Goal: Information Seeking & Learning: Learn about a topic

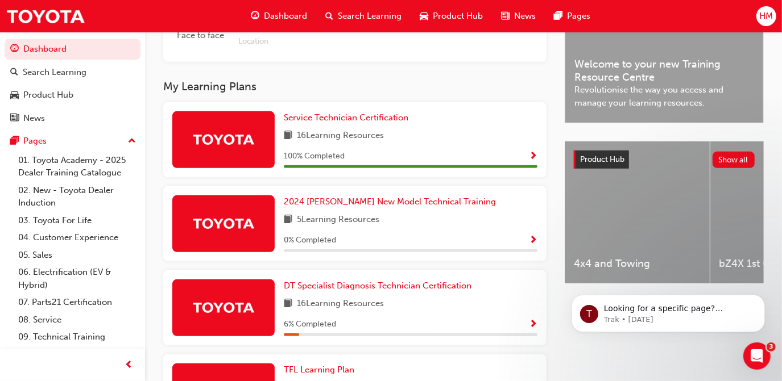
scroll to position [388, 0]
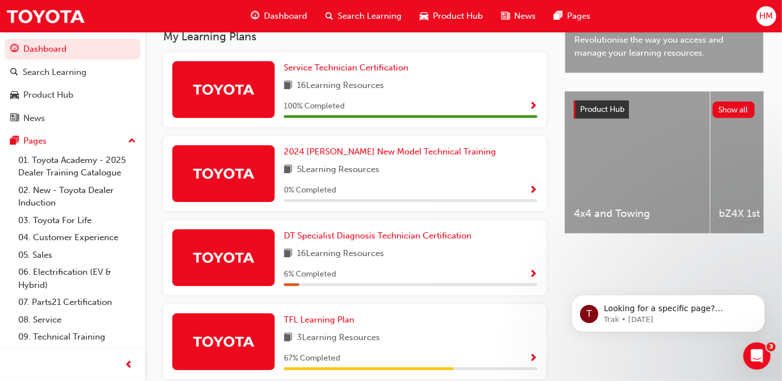
drag, startPoint x: 430, startPoint y: 372, endPoint x: 492, endPoint y: 371, distance: 61.4
click at [492, 371] on div "67 % Completed" at bounding box center [411, 361] width 254 height 19
click at [731, 111] on button "Show all" at bounding box center [733, 110] width 43 height 16
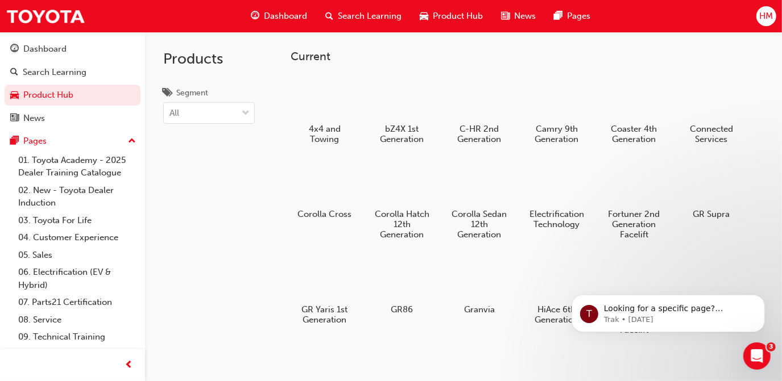
click at [462, 18] on span "Product Hub" at bounding box center [458, 16] width 50 height 13
click at [367, 20] on span "Search Learning" at bounding box center [370, 16] width 64 height 13
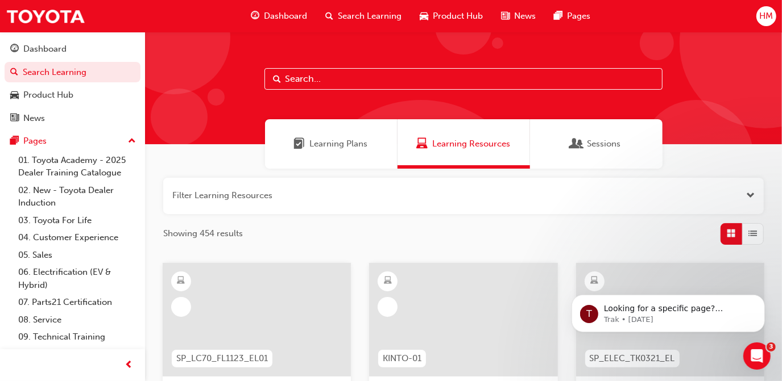
click at [345, 138] on span "Learning Plans" at bounding box center [339, 144] width 58 height 13
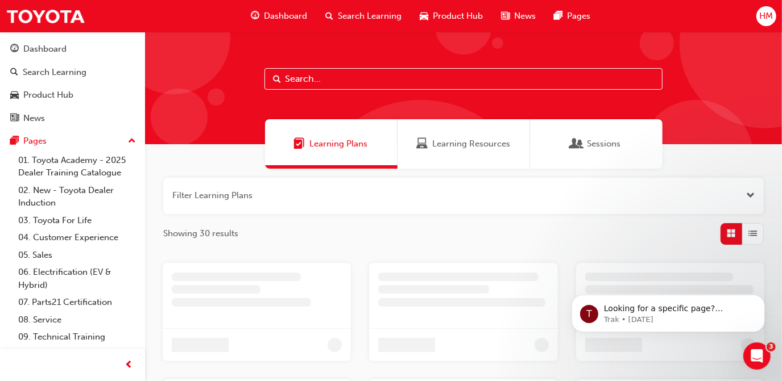
click at [434, 147] on span "Learning Resources" at bounding box center [471, 144] width 78 height 13
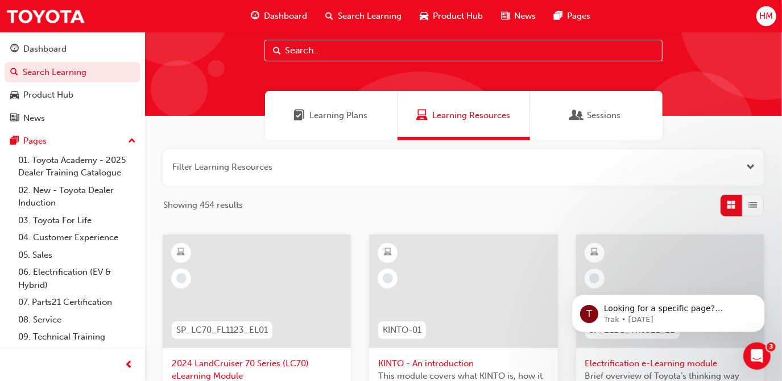
scroll to position [51, 0]
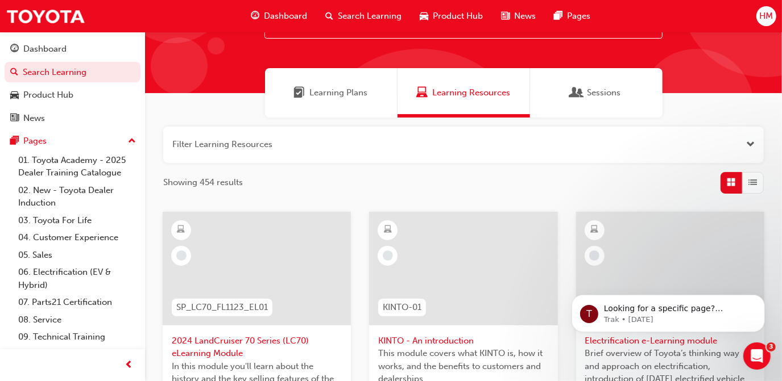
click at [578, 92] on span "Sessions" at bounding box center [576, 92] width 11 height 13
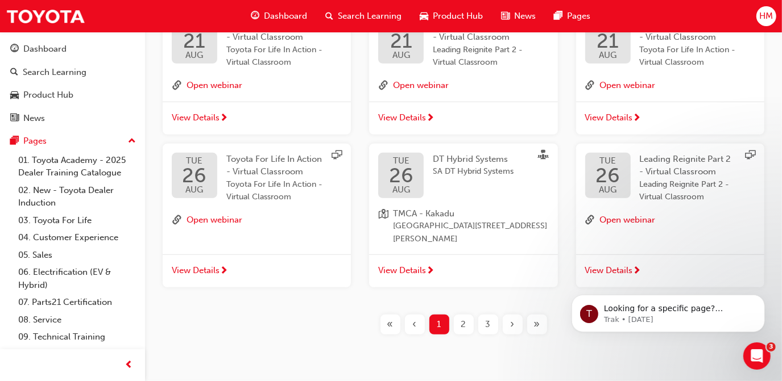
scroll to position [454, 0]
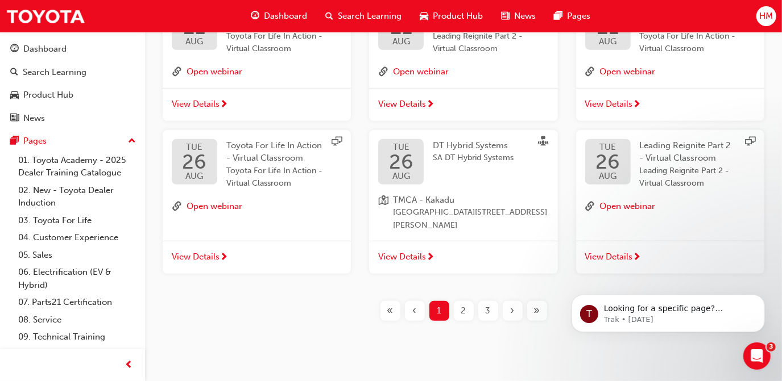
click at [463, 305] on span "2" at bounding box center [463, 311] width 5 height 13
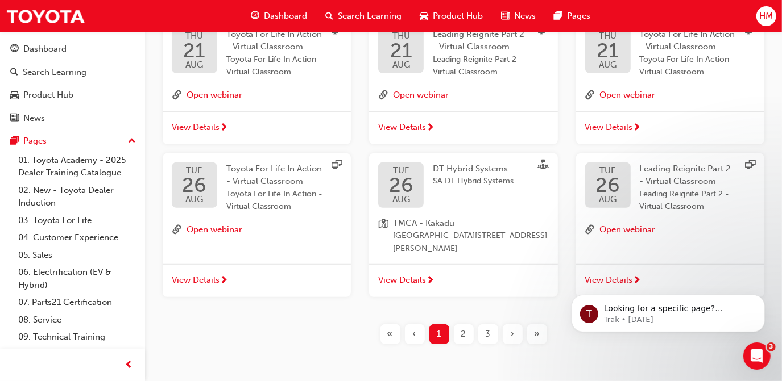
scroll to position [454, 0]
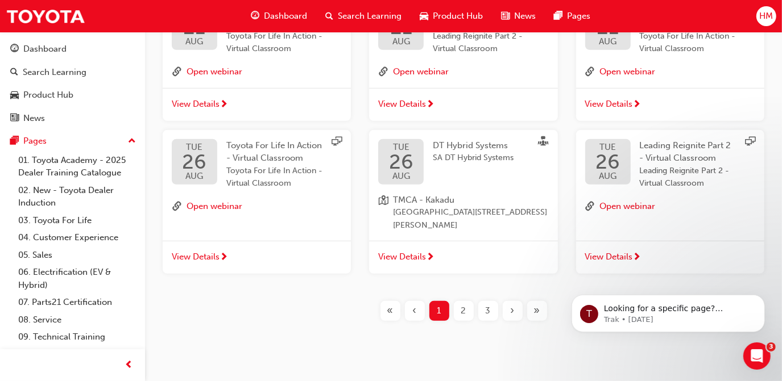
click at [468, 301] on div "2" at bounding box center [464, 311] width 20 height 20
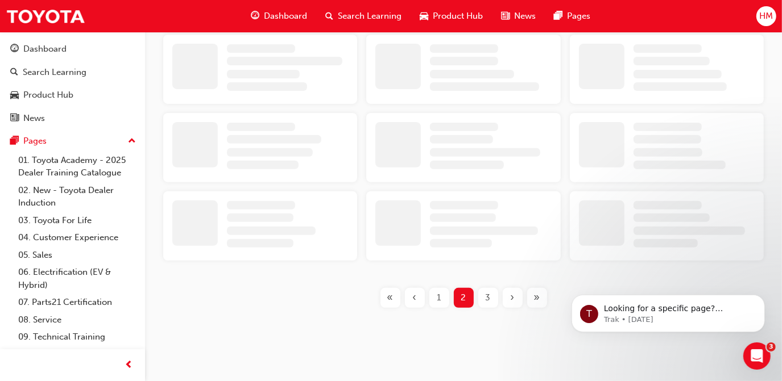
scroll to position [415, 0]
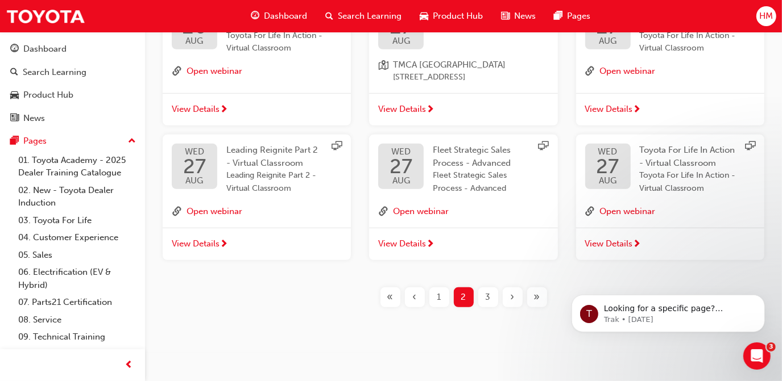
click at [491, 299] on div "3" at bounding box center [488, 298] width 20 height 20
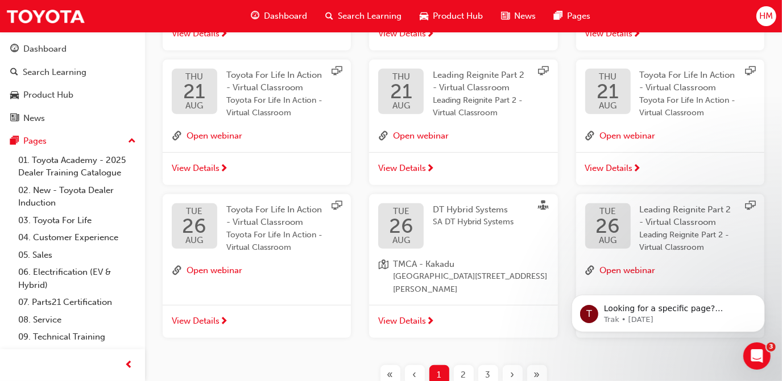
scroll to position [454, 0]
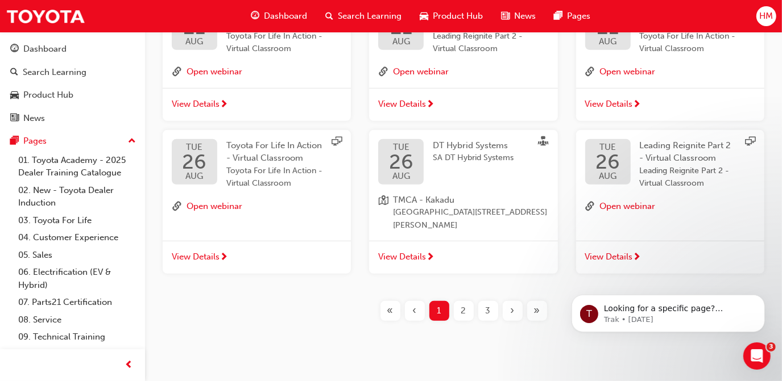
click at [464, 305] on span "2" at bounding box center [463, 311] width 5 height 13
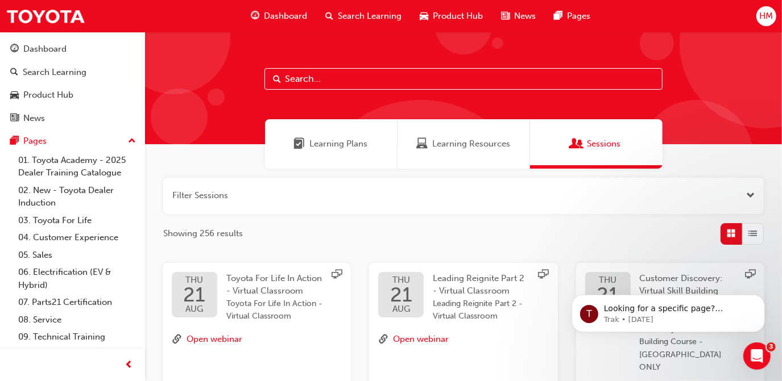
click at [458, 143] on span "Learning Resources" at bounding box center [471, 144] width 78 height 13
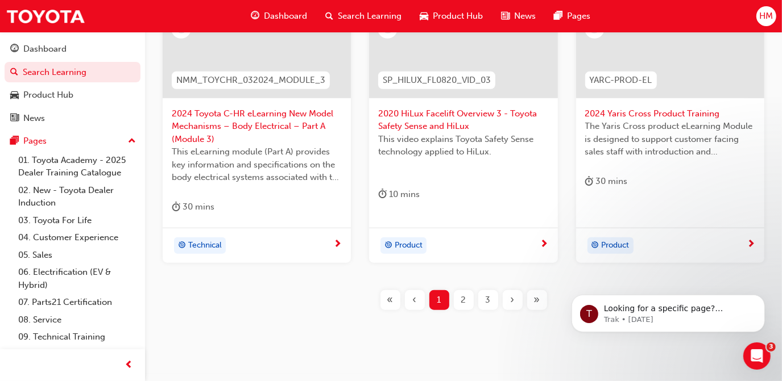
scroll to position [582, 0]
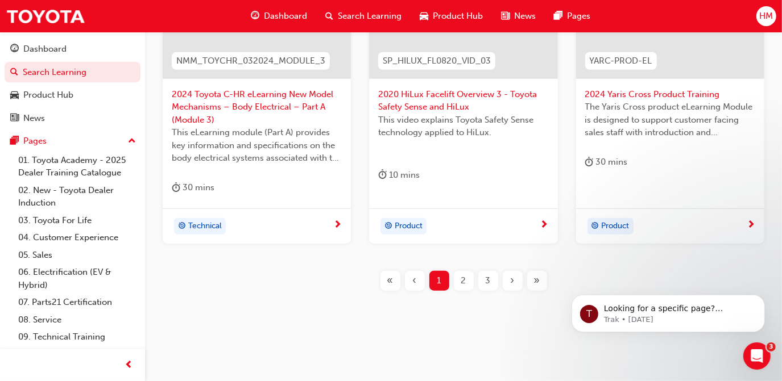
click at [461, 278] on span "2" at bounding box center [463, 281] width 5 height 13
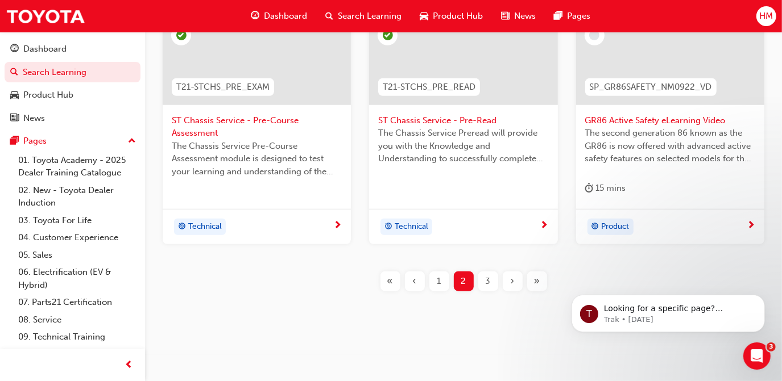
scroll to position [557, 0]
click at [490, 279] on div "3" at bounding box center [488, 281] width 20 height 20
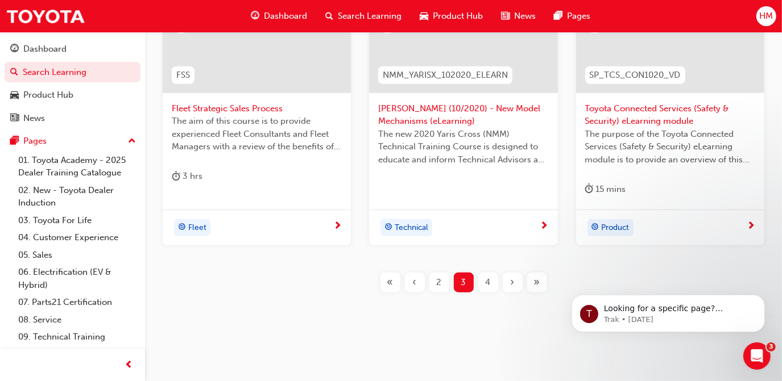
scroll to position [570, 0]
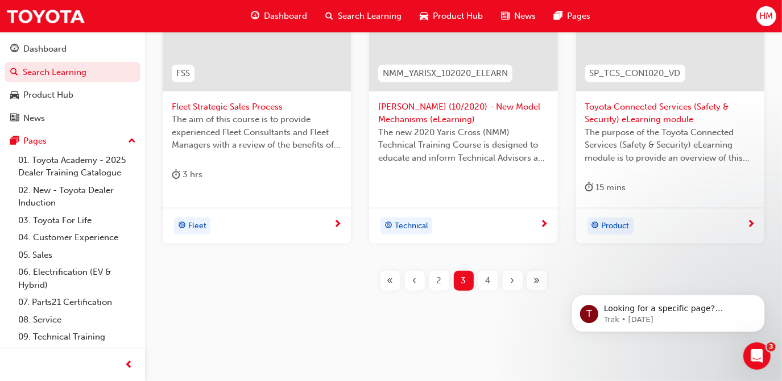
click at [487, 281] on span "4" at bounding box center [487, 281] width 5 height 13
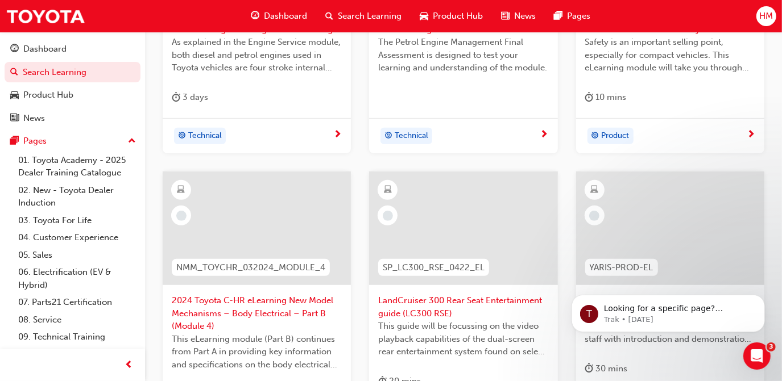
scroll to position [570, 0]
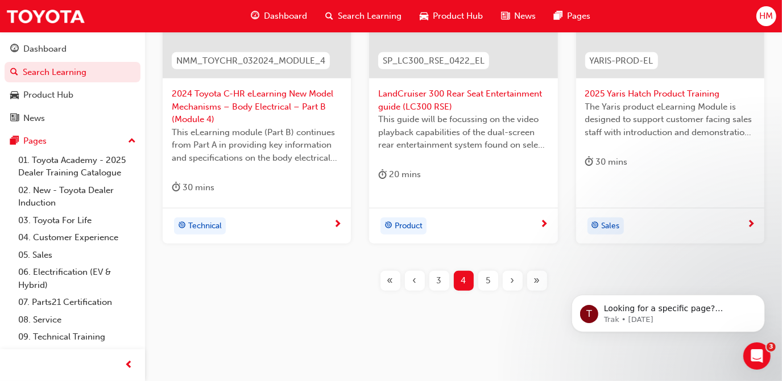
click at [488, 278] on span "5" at bounding box center [487, 281] width 5 height 13
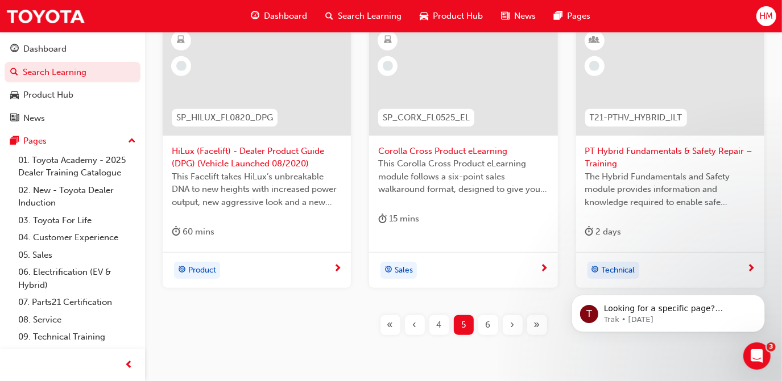
scroll to position [570, 0]
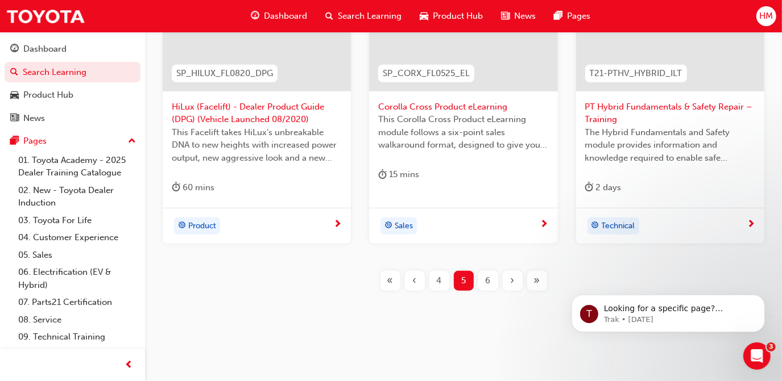
click at [491, 278] on div "6" at bounding box center [488, 281] width 20 height 20
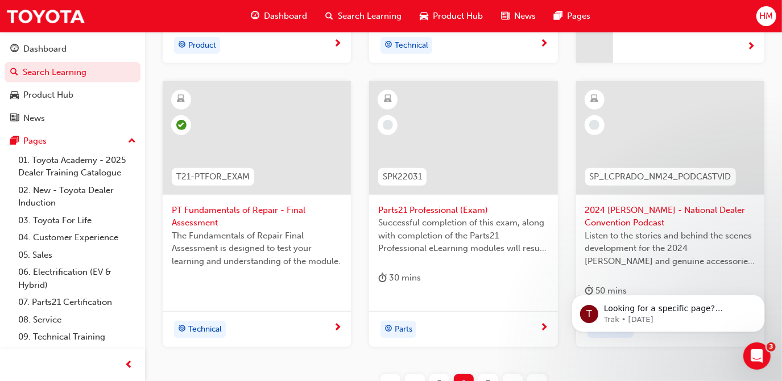
scroll to position [570, 0]
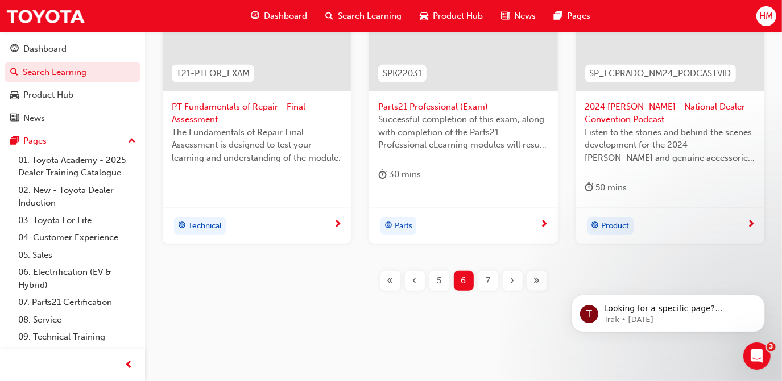
click at [489, 276] on span "7" at bounding box center [487, 281] width 5 height 13
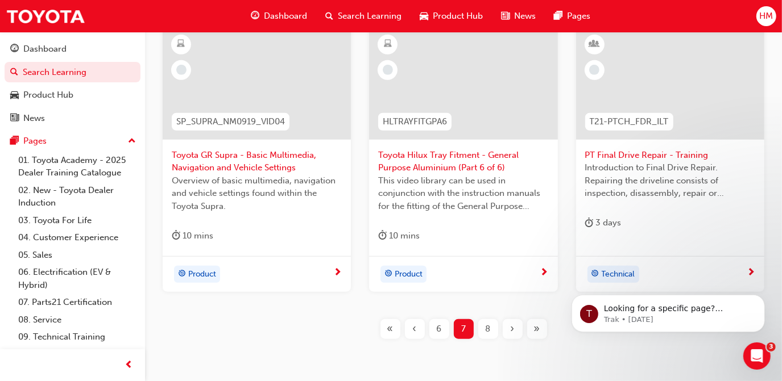
scroll to position [570, 0]
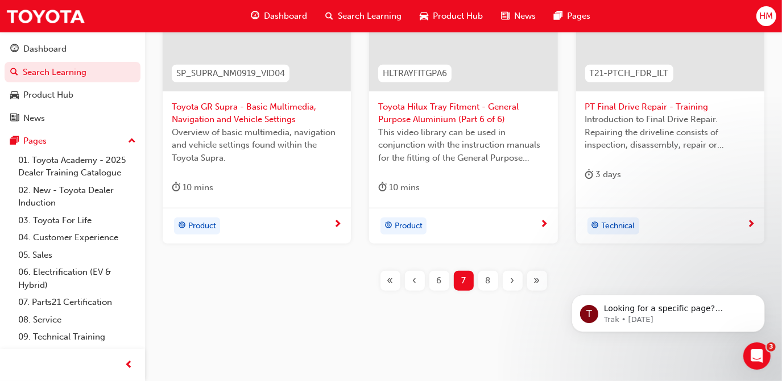
click at [488, 280] on span "8" at bounding box center [487, 281] width 5 height 13
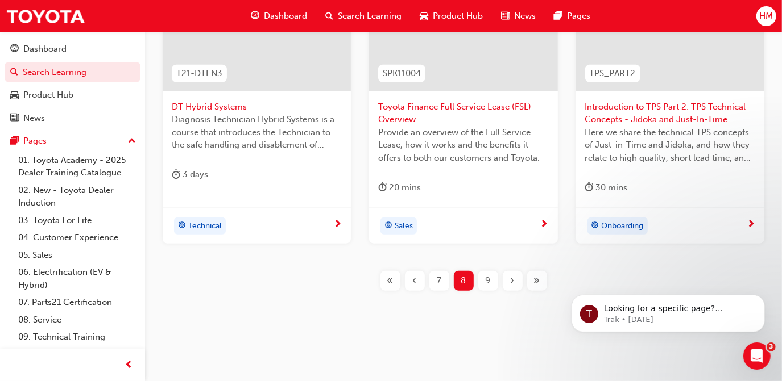
click at [485, 279] on span "9" at bounding box center [487, 281] width 5 height 13
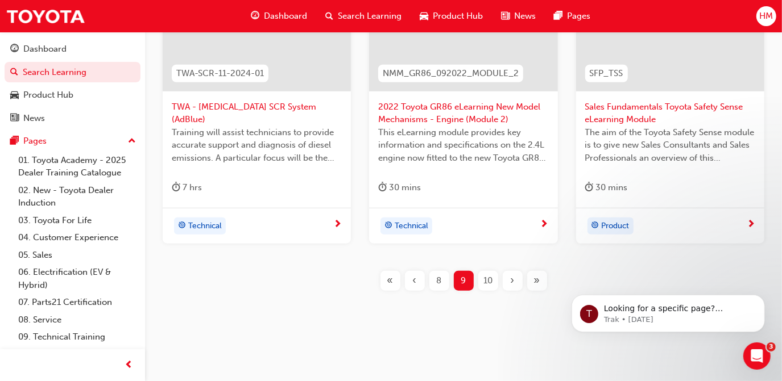
click at [484, 280] on span "10" at bounding box center [487, 281] width 9 height 13
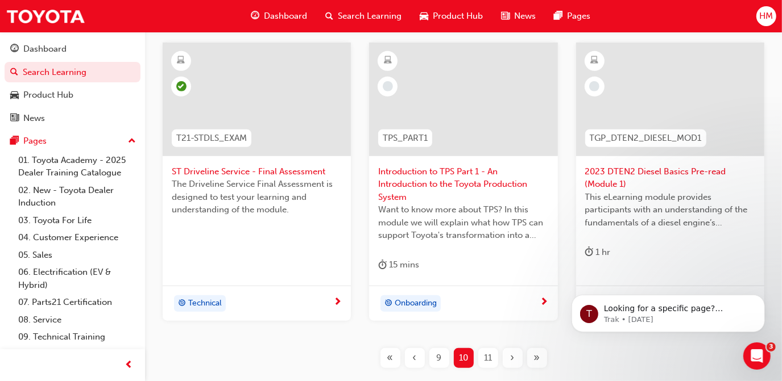
scroll to position [570, 0]
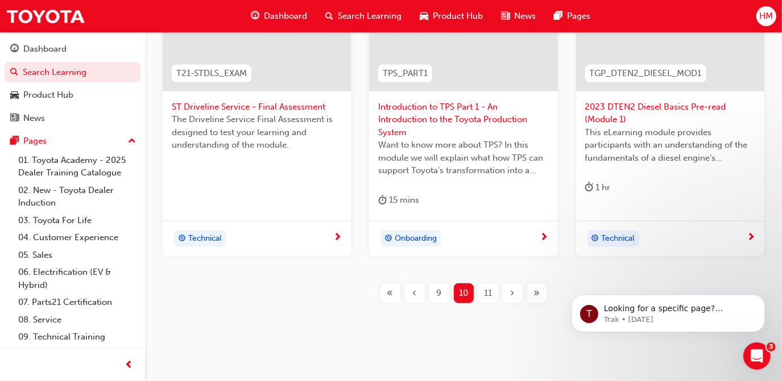
click at [487, 291] on span "11" at bounding box center [488, 293] width 8 height 13
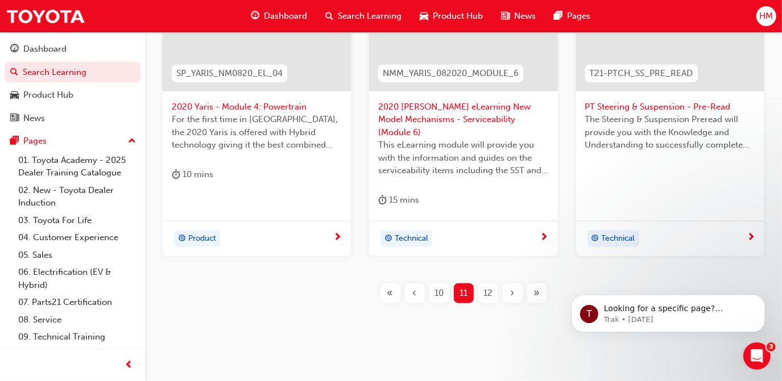
click at [492, 284] on div "12" at bounding box center [488, 294] width 20 height 20
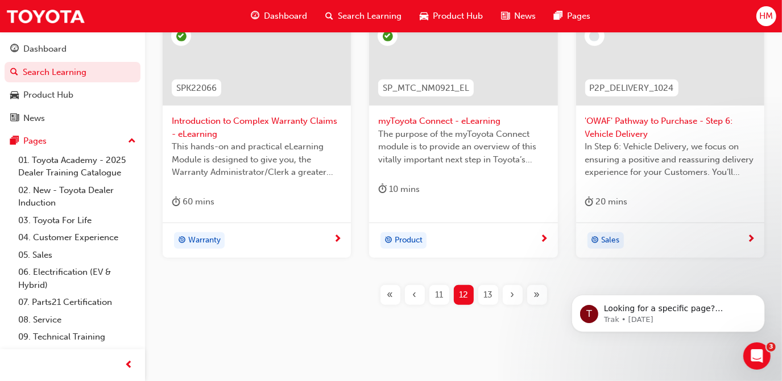
scroll to position [570, 0]
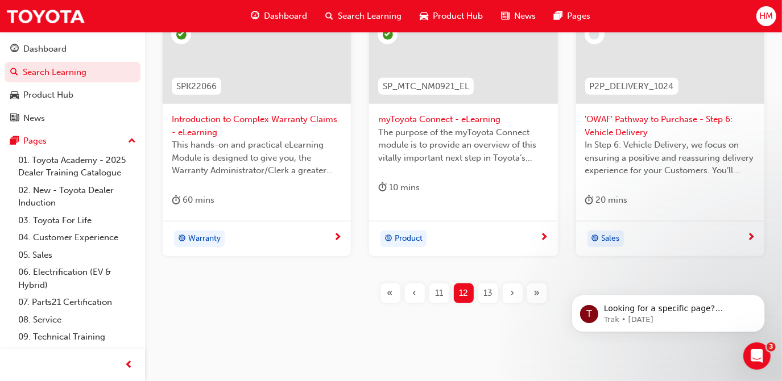
click at [489, 291] on span "13" at bounding box center [487, 293] width 9 height 13
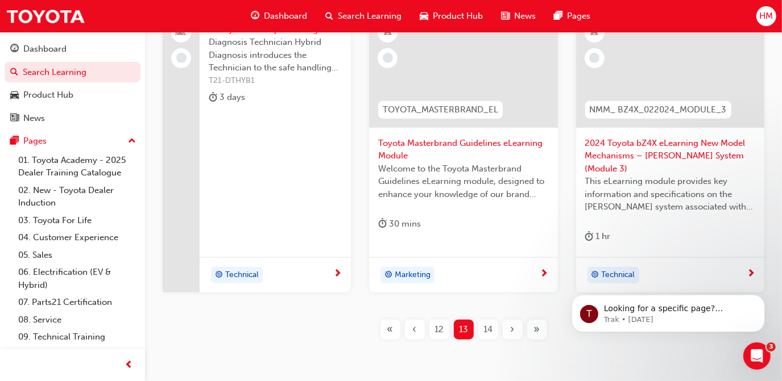
scroll to position [570, 0]
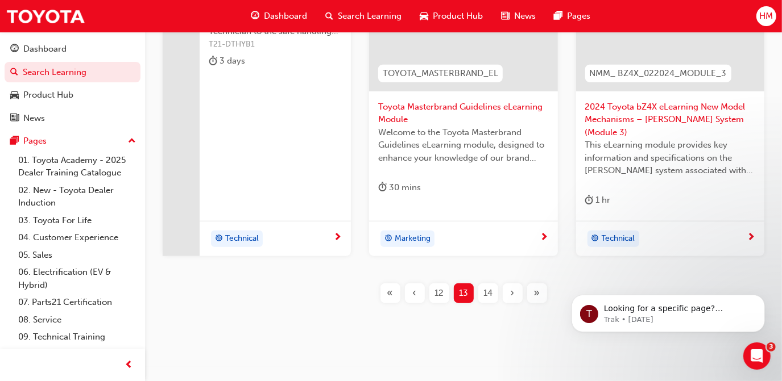
click at [487, 287] on span "14" at bounding box center [487, 293] width 9 height 13
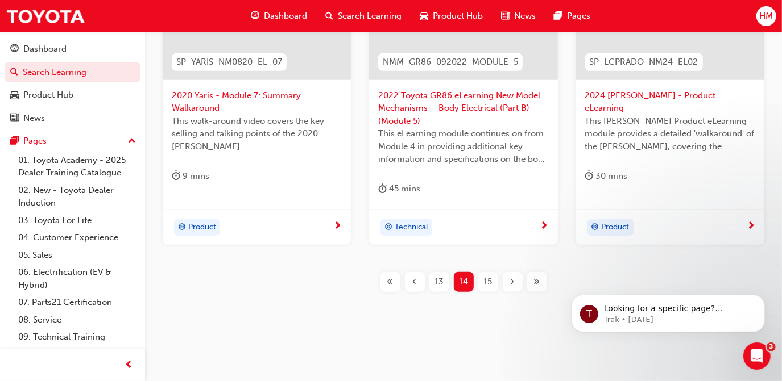
scroll to position [582, 0]
click at [488, 281] on span "15" at bounding box center [488, 281] width 9 height 13
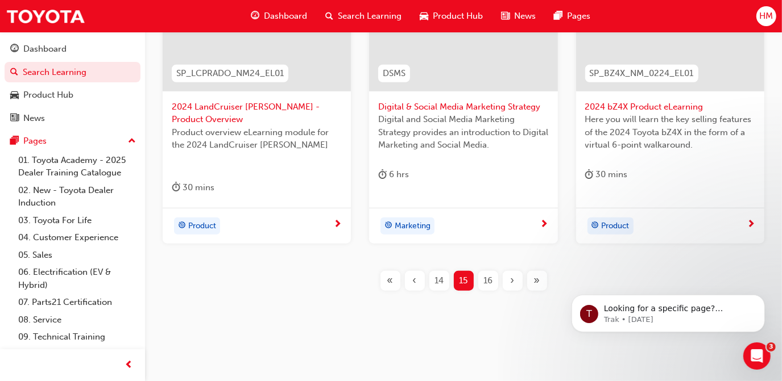
click at [490, 281] on span "16" at bounding box center [487, 281] width 9 height 13
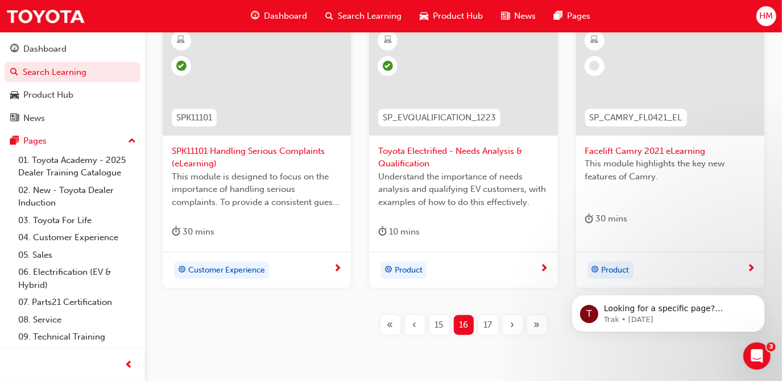
scroll to position [570, 0]
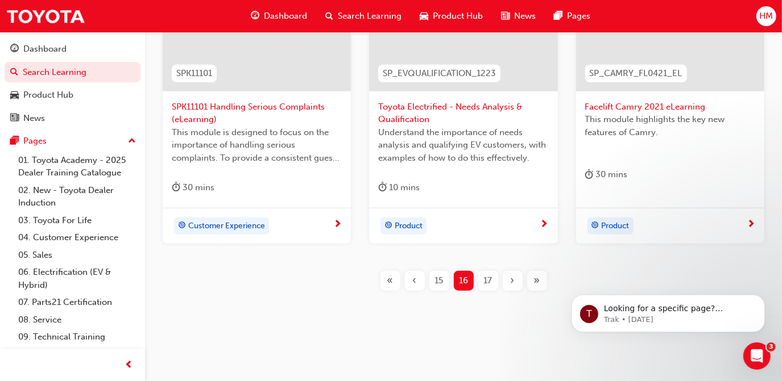
click at [496, 278] on div "17" at bounding box center [488, 281] width 20 height 20
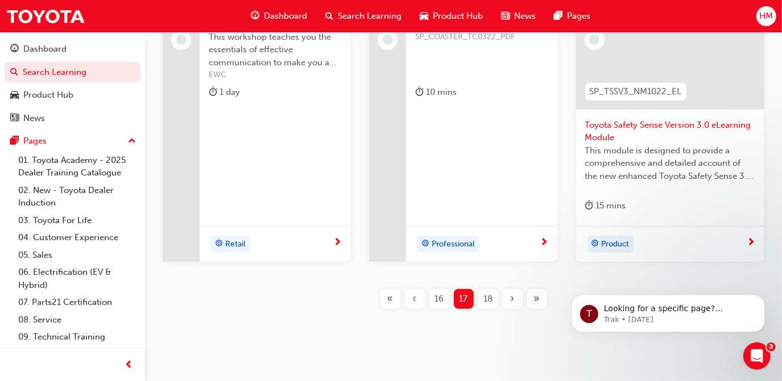
scroll to position [570, 0]
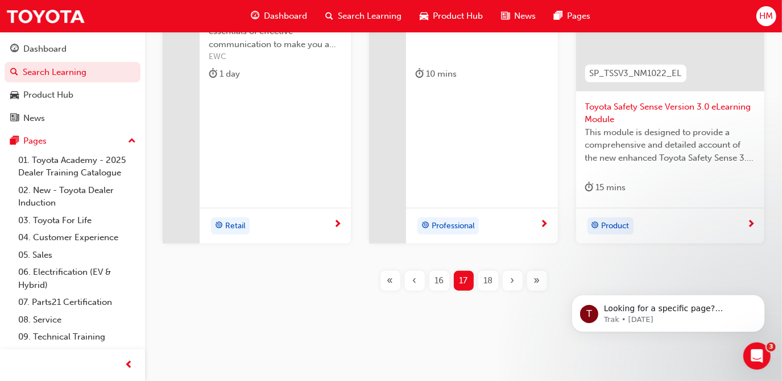
click at [487, 275] on span "18" at bounding box center [487, 281] width 9 height 13
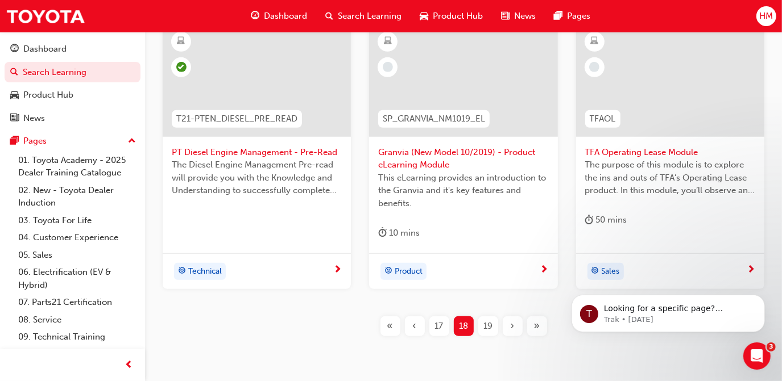
scroll to position [570, 0]
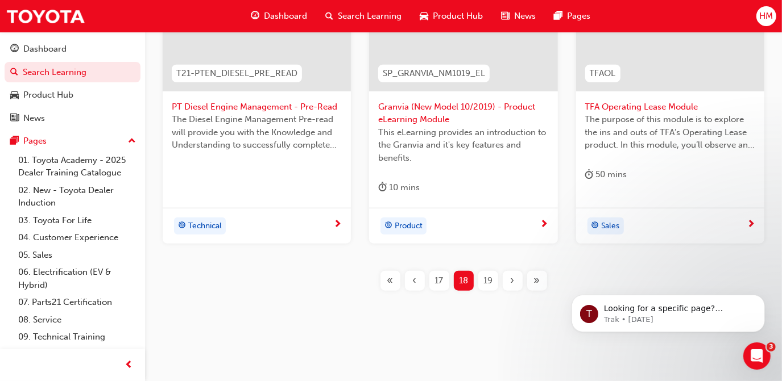
click at [484, 279] on span "19" at bounding box center [487, 281] width 9 height 13
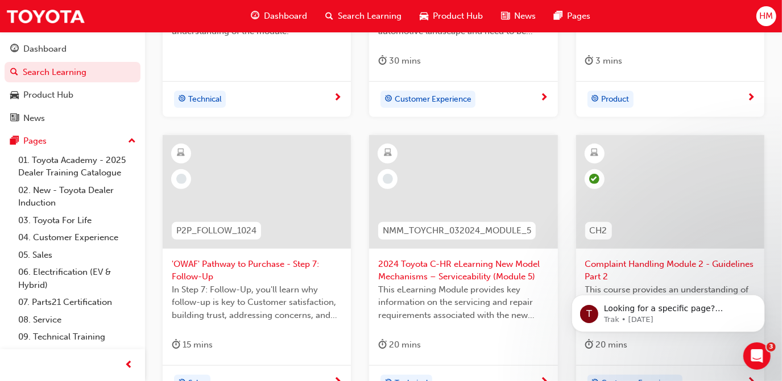
scroll to position [414, 0]
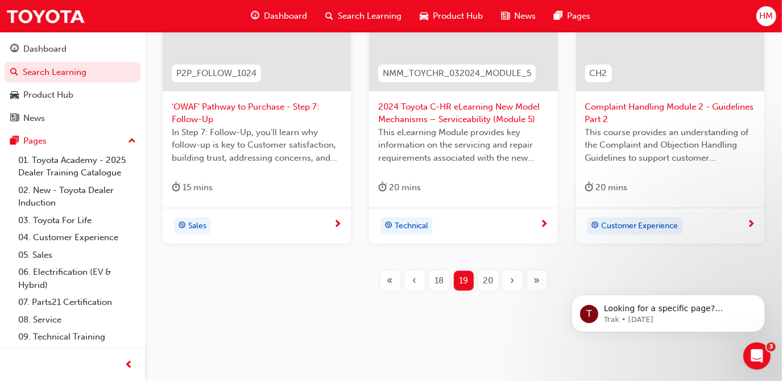
click at [487, 278] on span "20" at bounding box center [488, 281] width 10 height 13
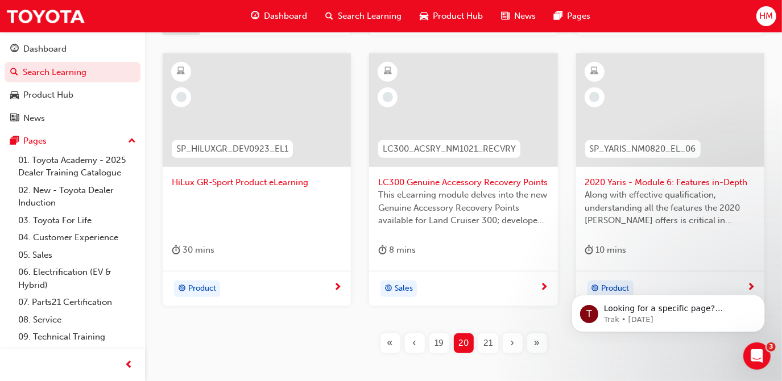
scroll to position [557, 0]
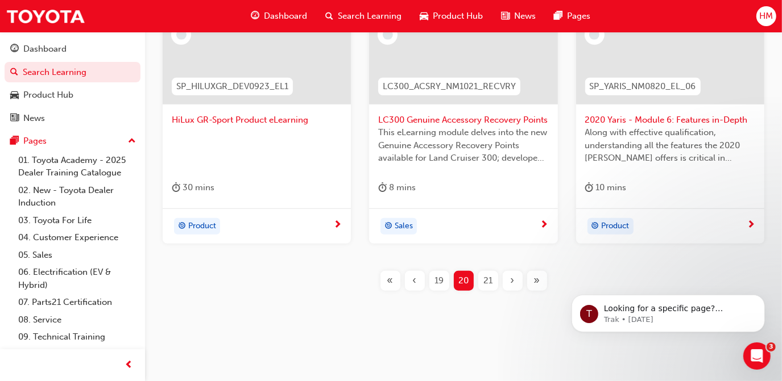
click at [491, 277] on span "21" at bounding box center [487, 281] width 9 height 13
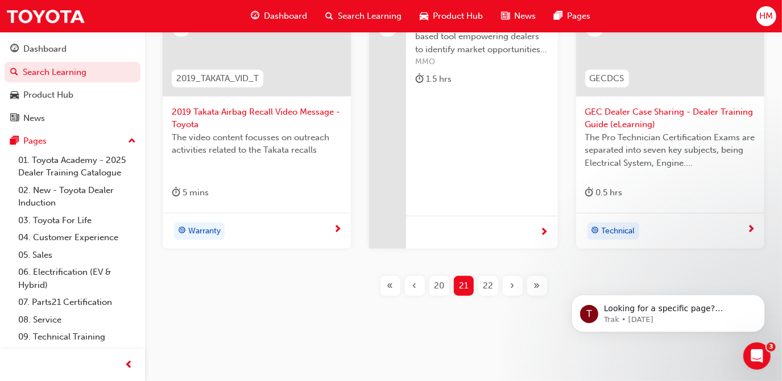
scroll to position [570, 0]
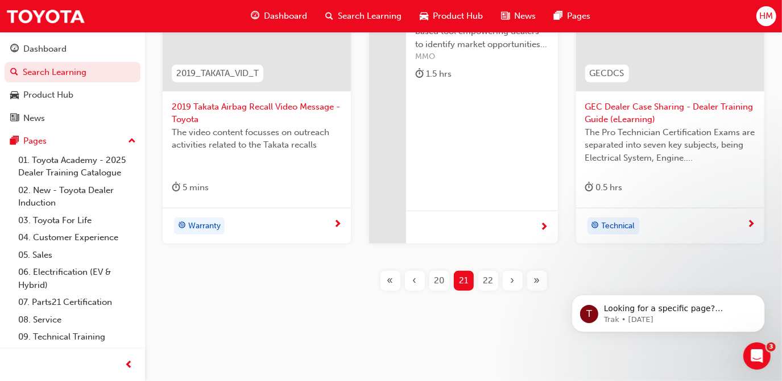
click at [489, 277] on span "22" at bounding box center [488, 281] width 10 height 13
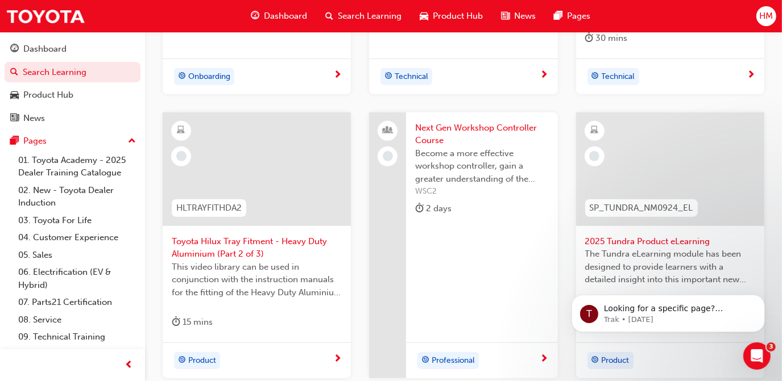
scroll to position [414, 0]
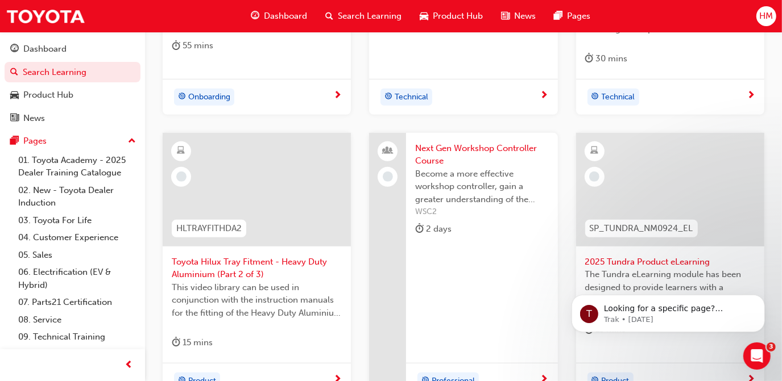
click at [422, 149] on span "Next Gen Workshop Controller Course" at bounding box center [481, 155] width 133 height 26
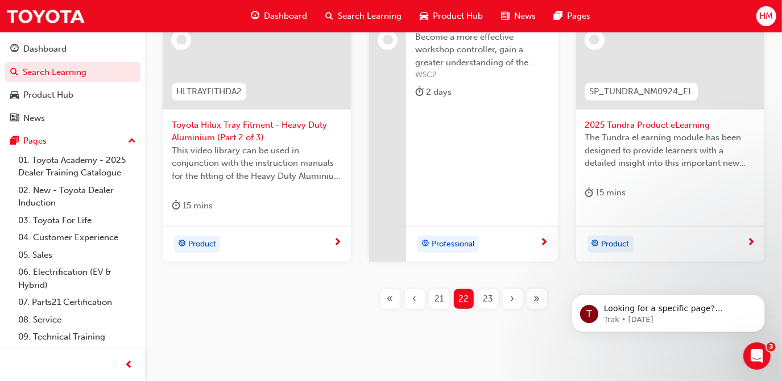
scroll to position [570, 0]
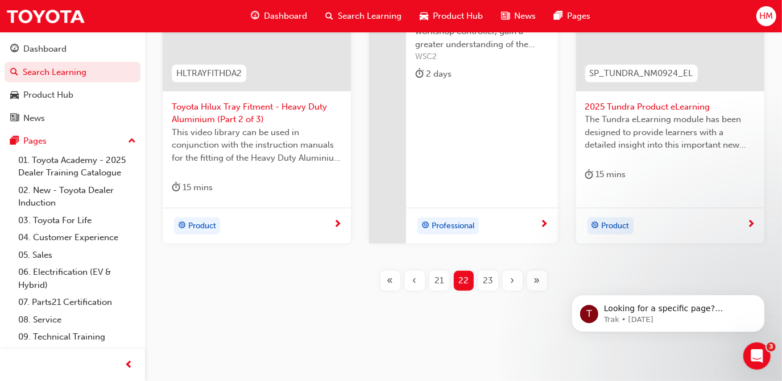
click at [488, 275] on span "23" at bounding box center [488, 281] width 10 height 13
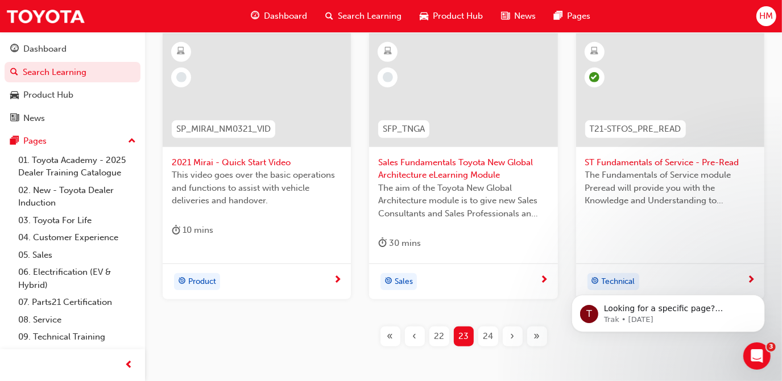
scroll to position [570, 0]
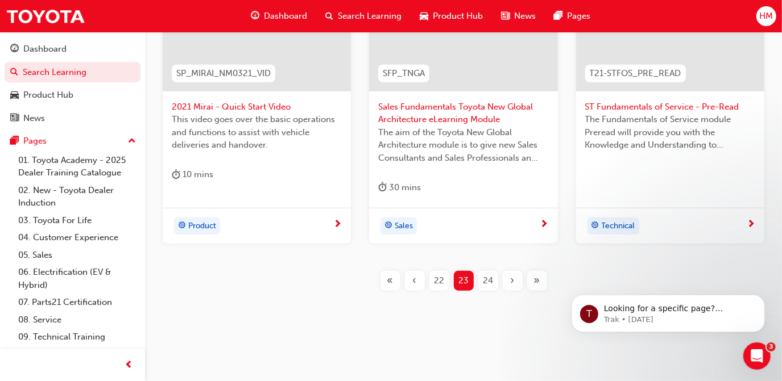
click at [483, 279] on span "24" at bounding box center [488, 281] width 10 height 13
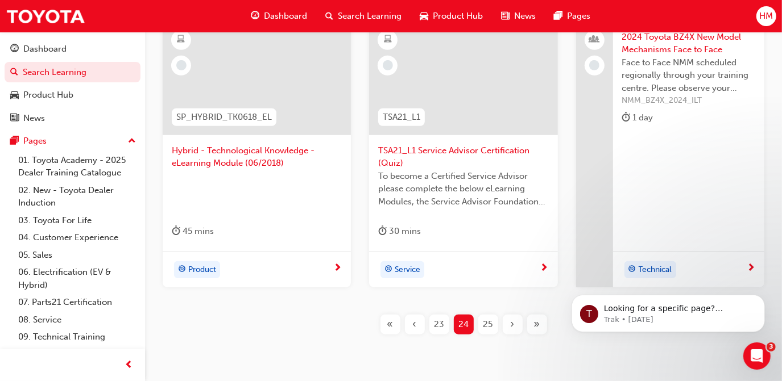
scroll to position [570, 0]
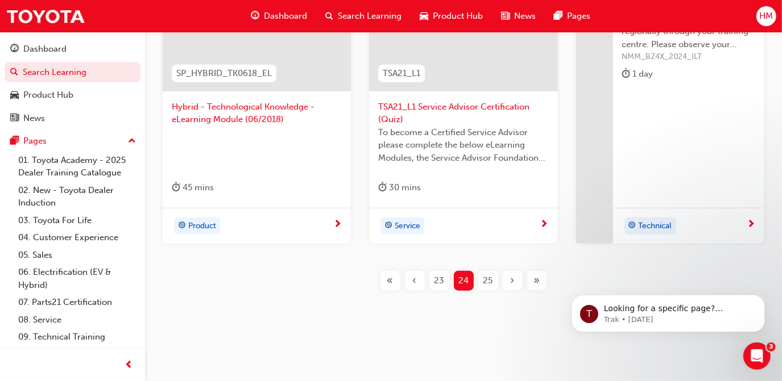
click at [489, 280] on span "25" at bounding box center [488, 281] width 10 height 13
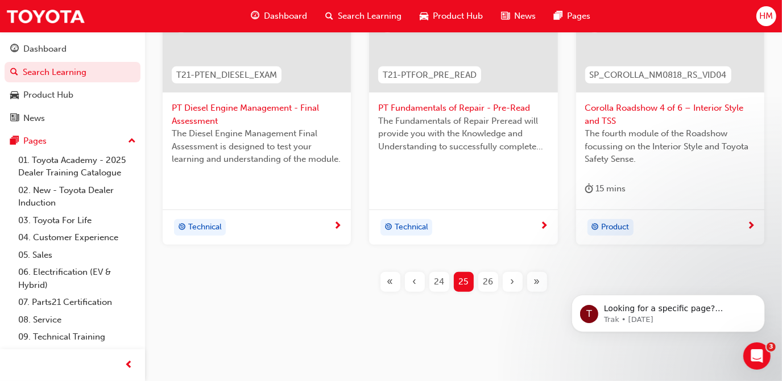
scroll to position [557, 0]
click at [491, 279] on span "26" at bounding box center [488, 281] width 10 height 13
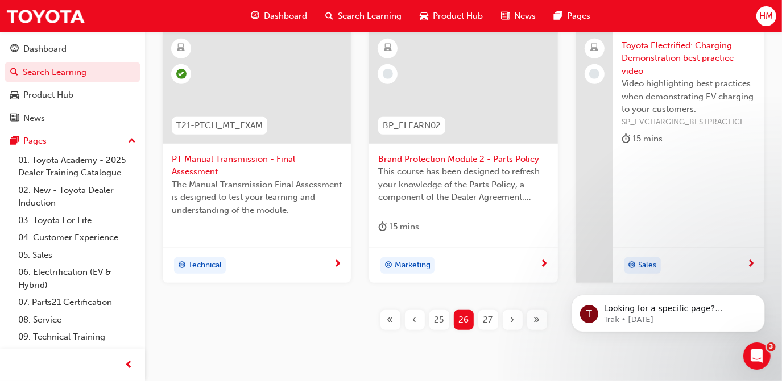
scroll to position [557, 0]
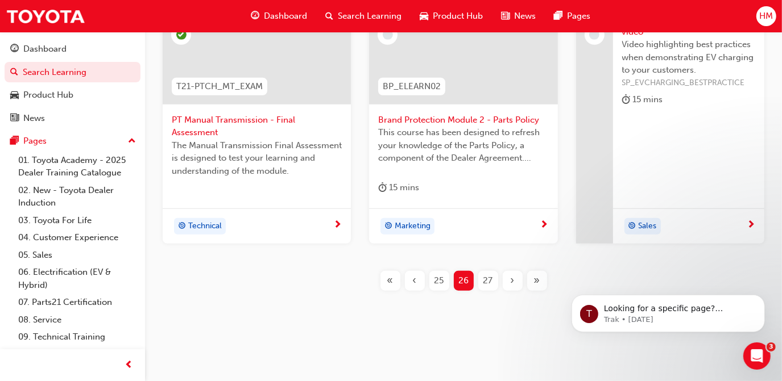
click at [491, 279] on span "27" at bounding box center [488, 281] width 10 height 13
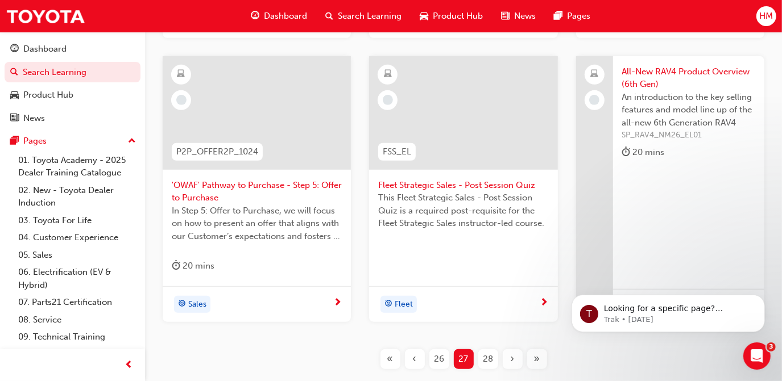
scroll to position [557, 0]
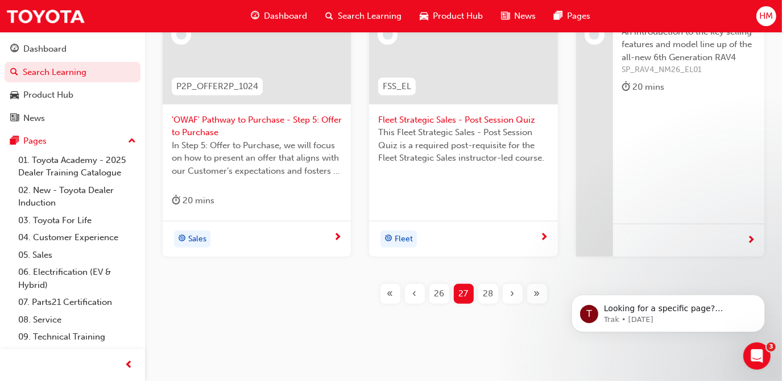
click at [492, 294] on span "28" at bounding box center [488, 294] width 10 height 13
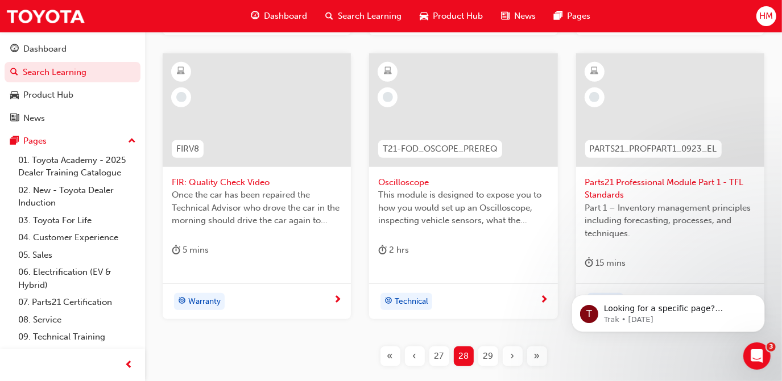
scroll to position [453, 0]
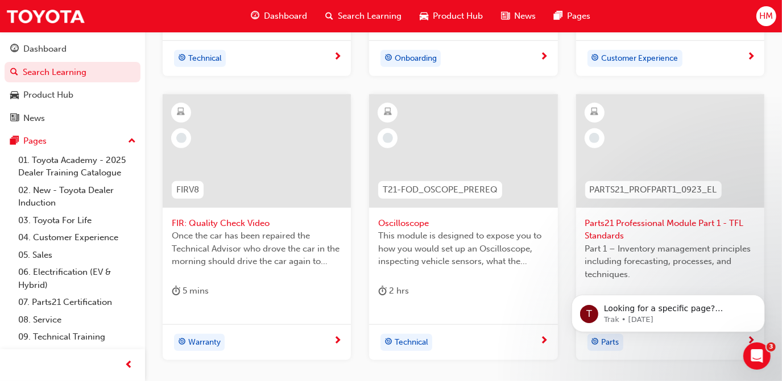
click at [484, 160] on div at bounding box center [463, 151] width 188 height 114
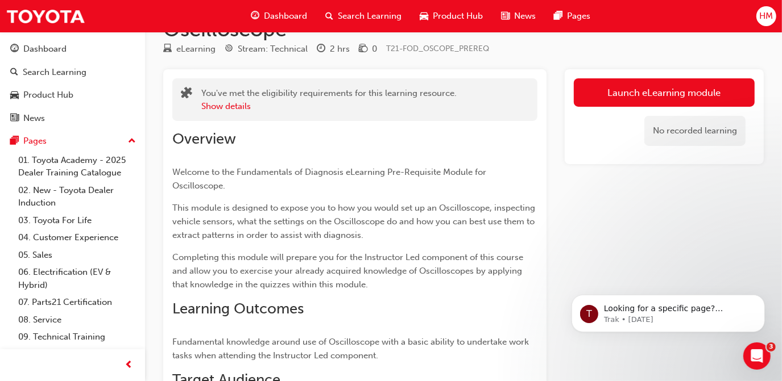
scroll to position [51, 0]
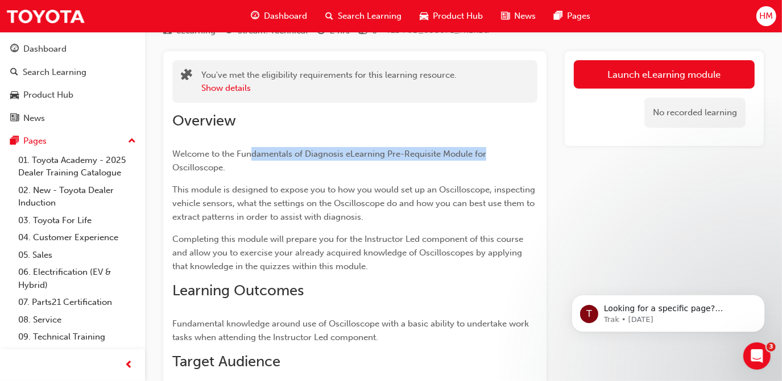
drag, startPoint x: 250, startPoint y: 156, endPoint x: 485, endPoint y: 151, distance: 234.9
click at [485, 151] on span "Welcome to the Fundamentals of Diagnosis eLearning Pre-Requisite Module for Osc…" at bounding box center [330, 161] width 316 height 24
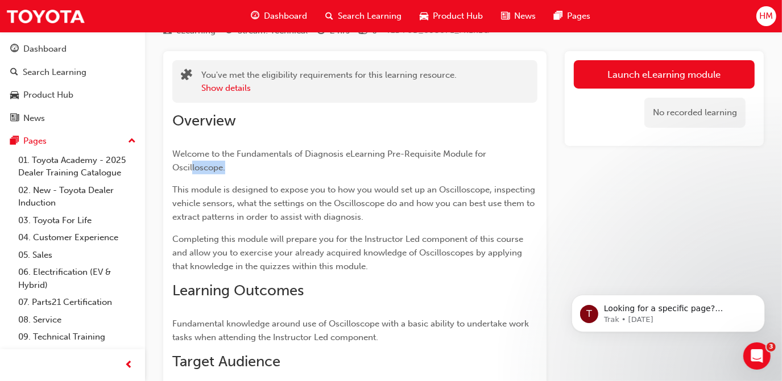
drag, startPoint x: 191, startPoint y: 170, endPoint x: 229, endPoint y: 164, distance: 38.5
click at [229, 164] on p "Welcome to the Fundamentals of Diagnosis eLearning Pre-Requisite Module for Osc…" at bounding box center [354, 160] width 365 height 27
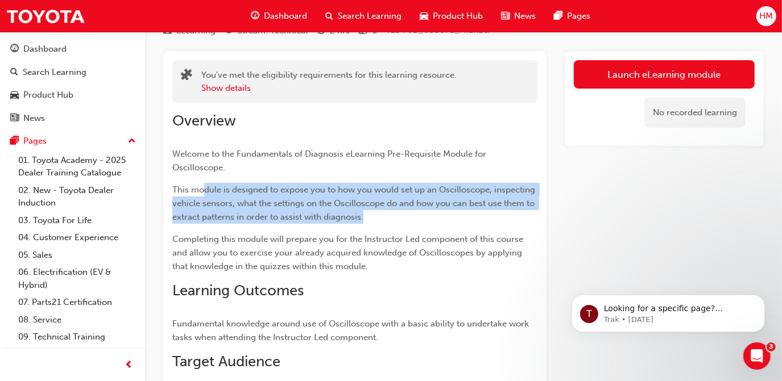
drag, startPoint x: 229, startPoint y: 164, endPoint x: 374, endPoint y: 219, distance: 155.1
click at [374, 219] on p "This module is designed to expose you to how you would set up an Oscilloscope, …" at bounding box center [354, 203] width 365 height 41
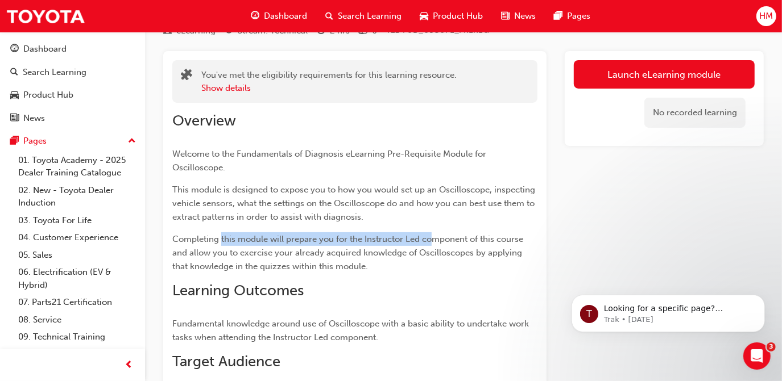
drag, startPoint x: 222, startPoint y: 241, endPoint x: 430, endPoint y: 240, distance: 207.5
click at [430, 240] on span "Completing this module will prepare you for the Instructor Led component of thi…" at bounding box center [348, 253] width 353 height 38
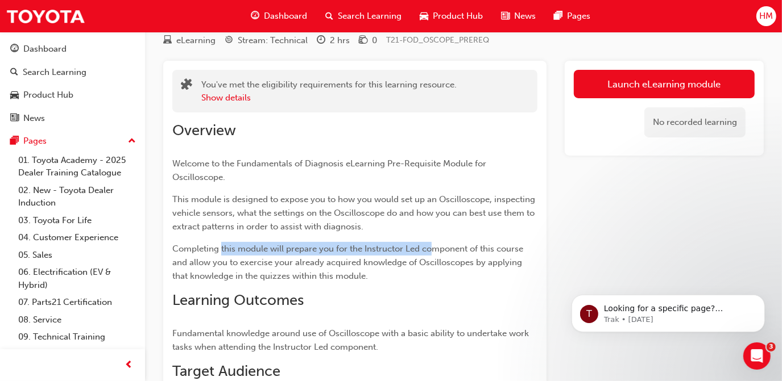
scroll to position [103, 0]
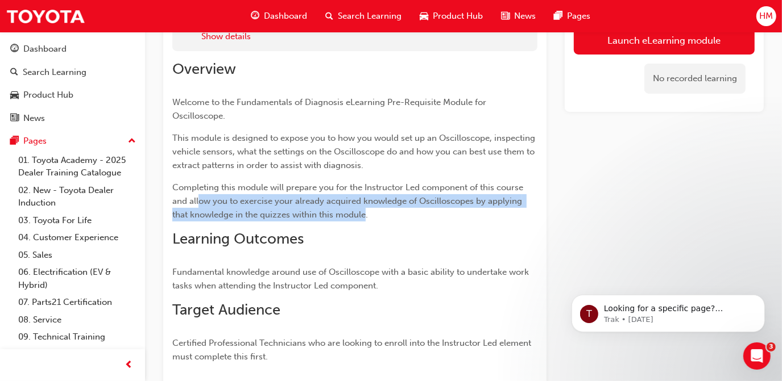
drag, startPoint x: 206, startPoint y: 204, endPoint x: 364, endPoint y: 214, distance: 158.3
click at [364, 214] on span "Completing this module will prepare you for the Instructor Led component of thi…" at bounding box center [348, 201] width 353 height 38
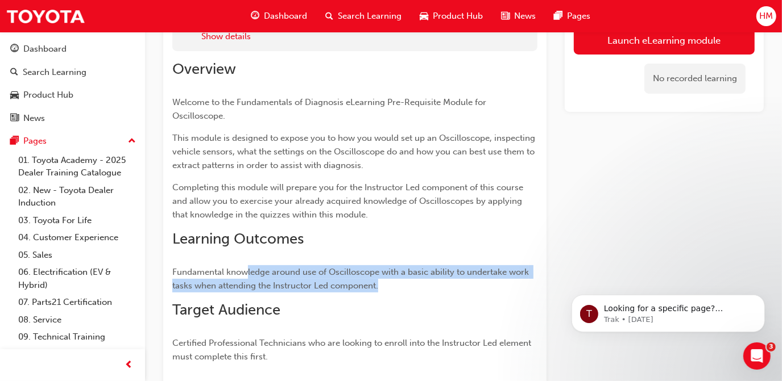
drag, startPoint x: 248, startPoint y: 271, endPoint x: 395, endPoint y: 281, distance: 146.5
click at [395, 281] on p "Fundamental knowledge around use of Oscilloscope with a basic ability to undert…" at bounding box center [354, 278] width 365 height 27
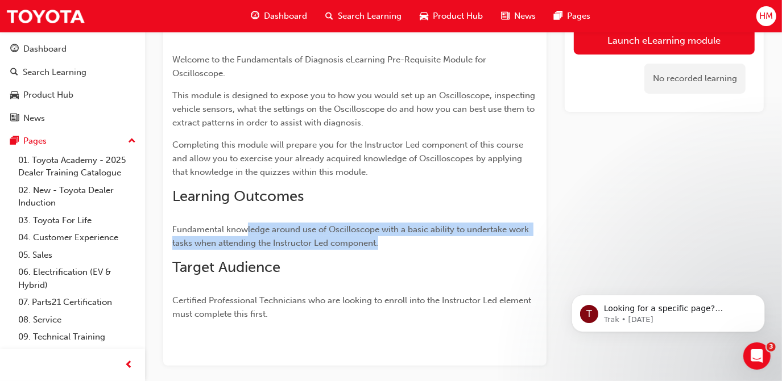
scroll to position [194, 0]
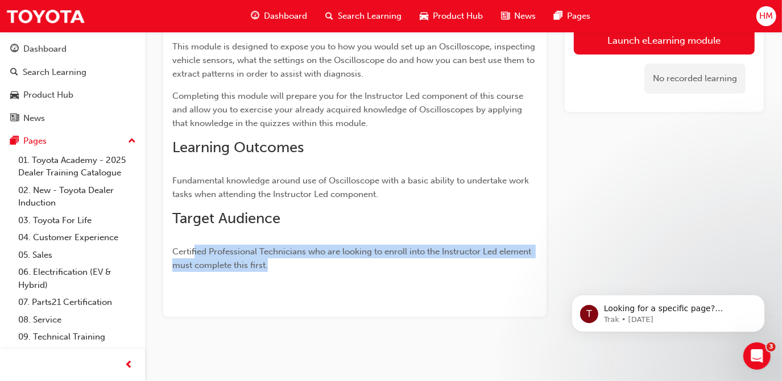
drag, startPoint x: 193, startPoint y: 251, endPoint x: 293, endPoint y: 264, distance: 100.4
click at [293, 264] on p "Certified Professional Technicians who are looking to enroll into the Instructo…" at bounding box center [354, 258] width 365 height 27
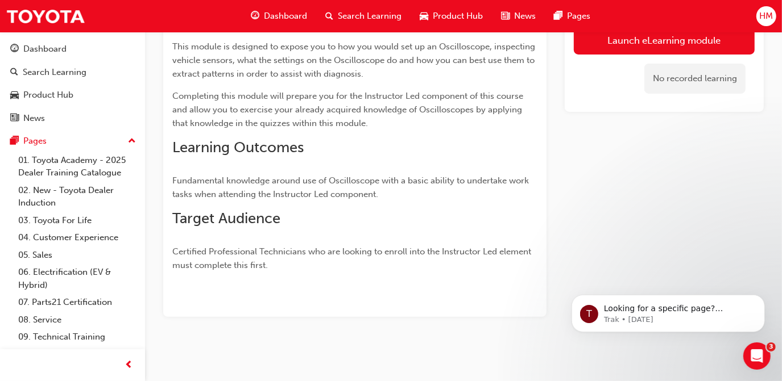
drag, startPoint x: 293, startPoint y: 264, endPoint x: 444, endPoint y: 225, distance: 156.2
click at [444, 225] on h2 "Target Audience" at bounding box center [354, 219] width 365 height 18
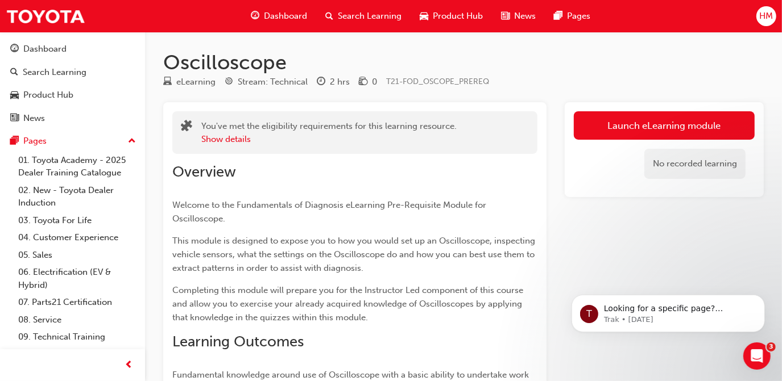
click at [287, 16] on span "Dashboard" at bounding box center [285, 16] width 43 height 13
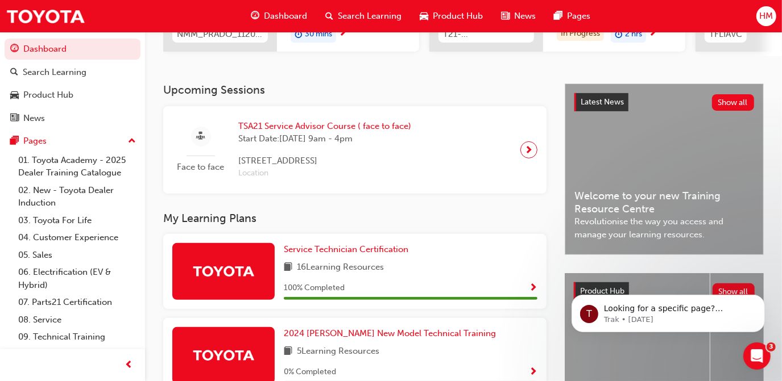
scroll to position [181, 0]
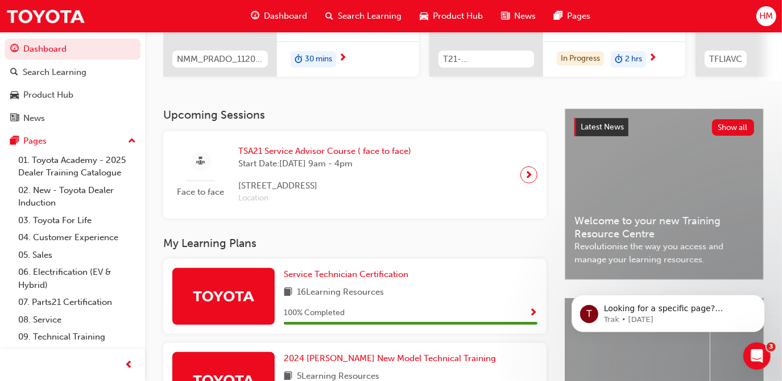
click at [331, 152] on span "TSA21 Service Advisor Course ( face to face)" at bounding box center [324, 151] width 173 height 13
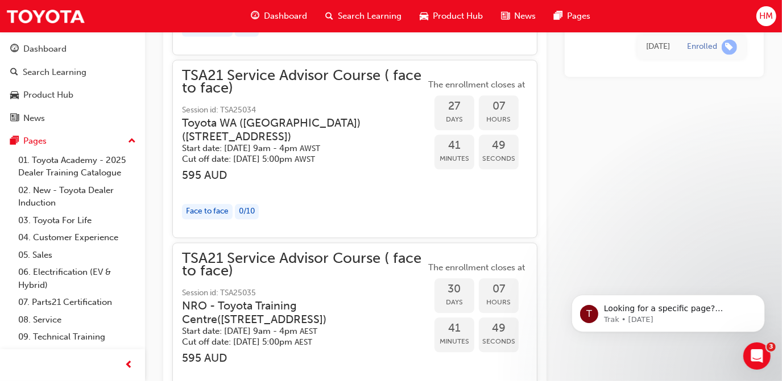
scroll to position [1795, 0]
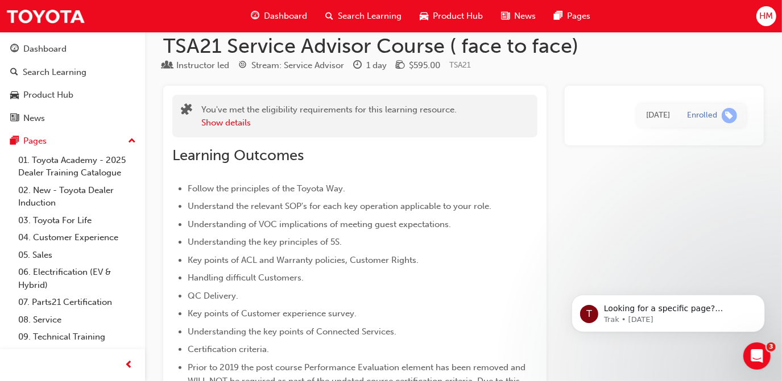
scroll to position [0, 0]
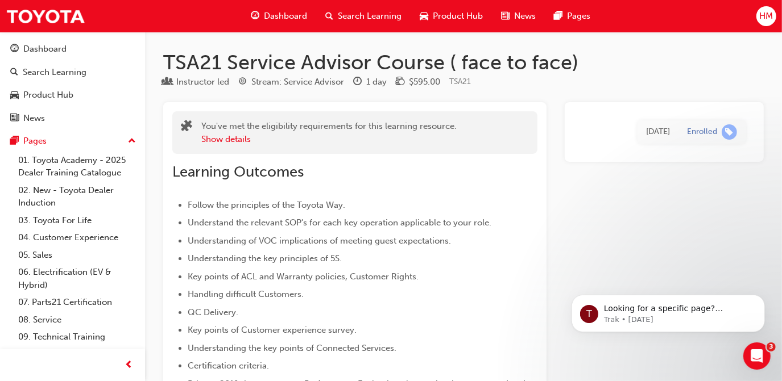
click at [521, 15] on span "News" at bounding box center [525, 16] width 22 height 13
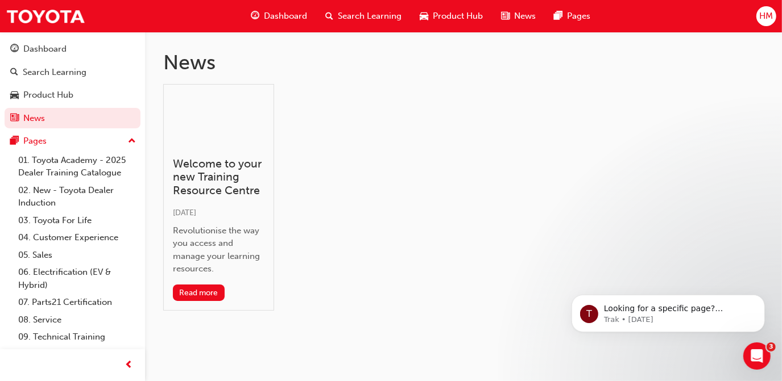
click at [759, 11] on span "HM" at bounding box center [766, 16] width 14 height 13
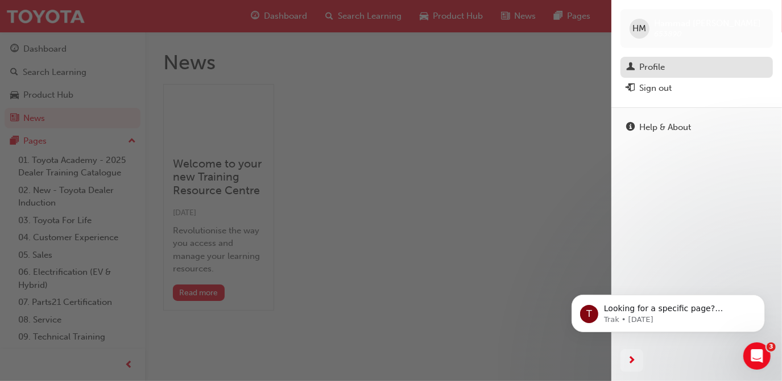
click at [669, 65] on div "Profile" at bounding box center [696, 67] width 141 height 14
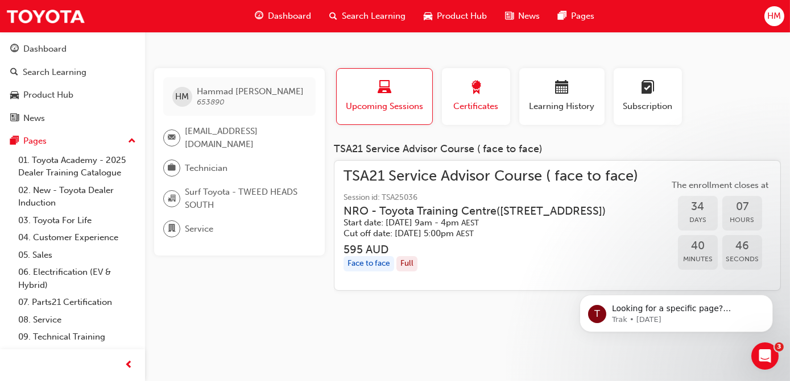
click at [484, 107] on span "Certificates" at bounding box center [475, 106] width 51 height 13
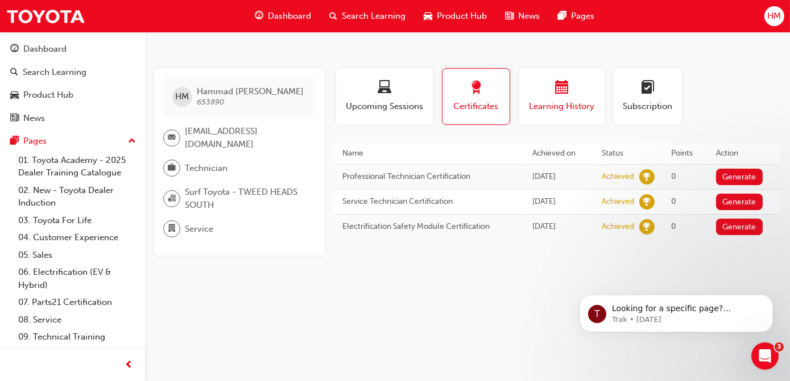
click at [568, 94] on span "calendar-icon" at bounding box center [562, 88] width 14 height 15
